Goal: Browse casually

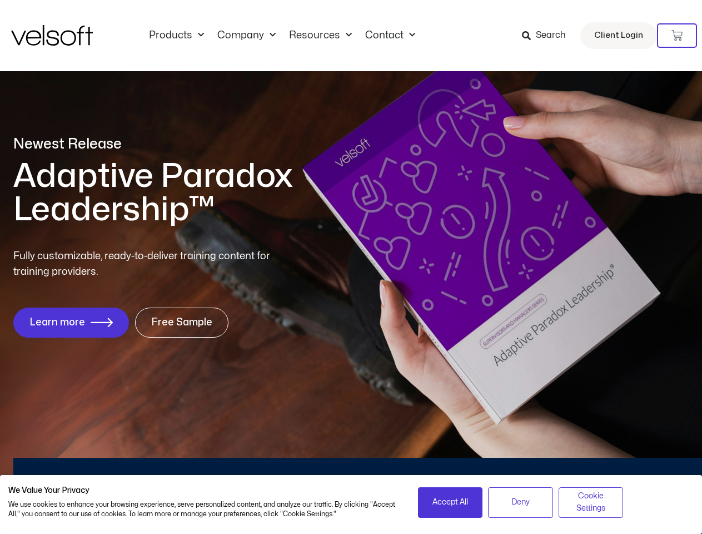
click at [351, 267] on div "Fully customizable, ready-to-deliver training content for training providers. L…" at bounding box center [351, 293] width 676 height 89
click at [677, 36] on icon at bounding box center [677, 35] width 11 height 11
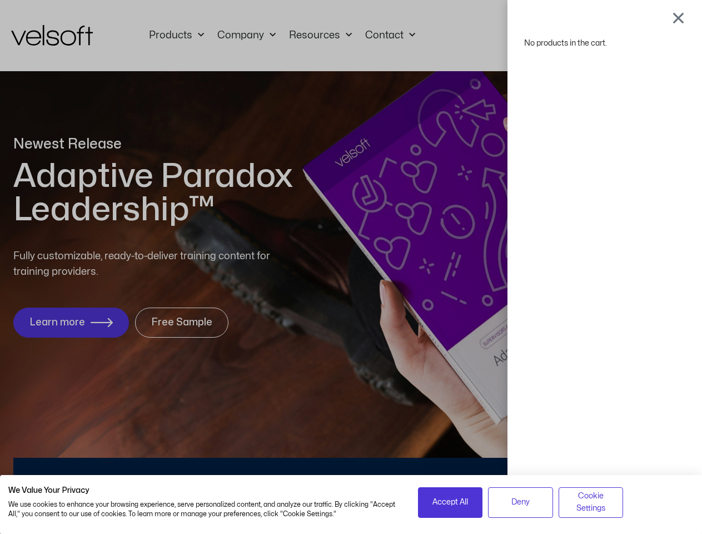
click at [451, 502] on span "Accept All" at bounding box center [451, 502] width 36 height 12
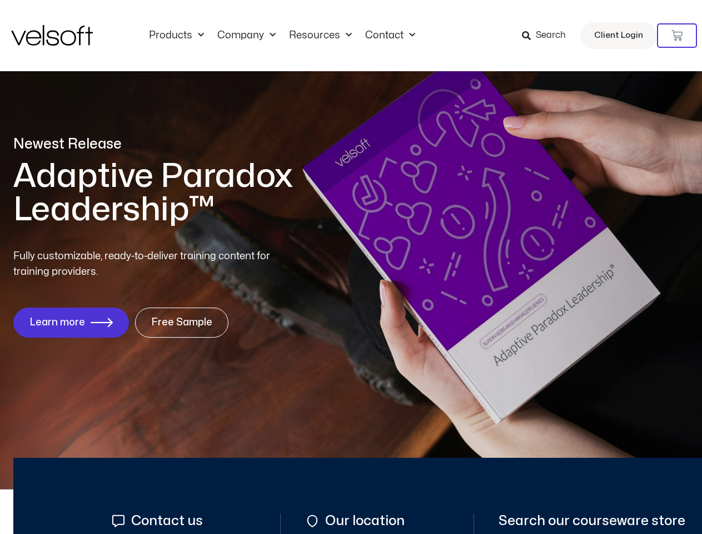
click at [352, 267] on div "No products in the cart." at bounding box center [352, 267] width 0 height 0
